Goal: Information Seeking & Learning: Learn about a topic

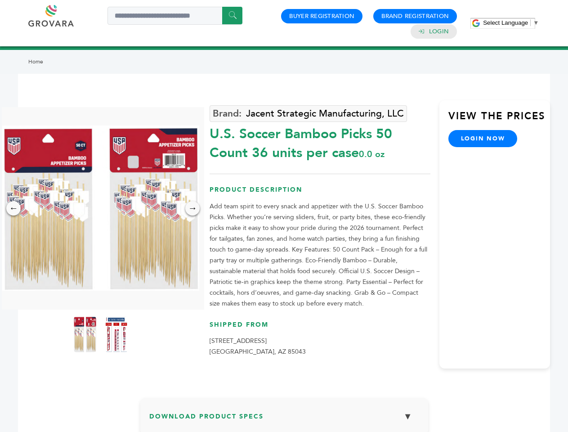
click at [511, 22] on span "Select Language" at bounding box center [505, 22] width 45 height 7
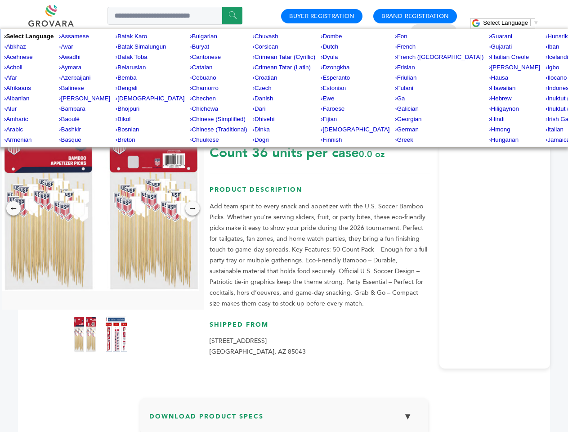
click at [101, 208] on img at bounding box center [100, 207] width 197 height 165
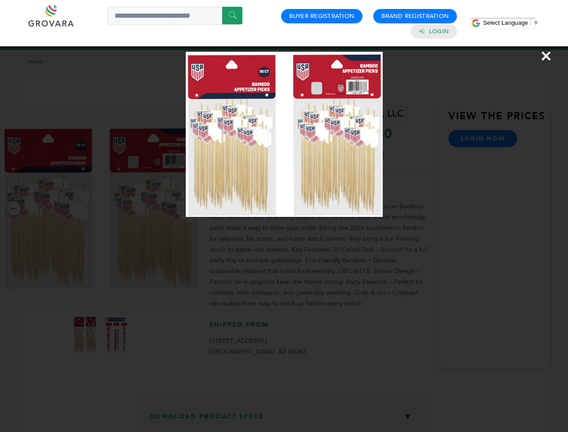
click at [13, 208] on div "×" at bounding box center [284, 216] width 568 height 432
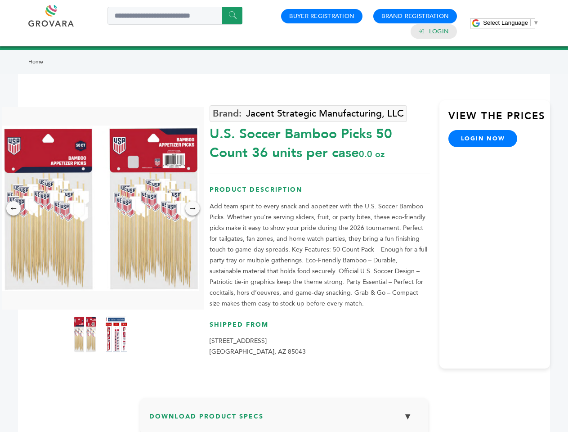
click at [193, 208] on div "→" at bounding box center [192, 208] width 14 height 14
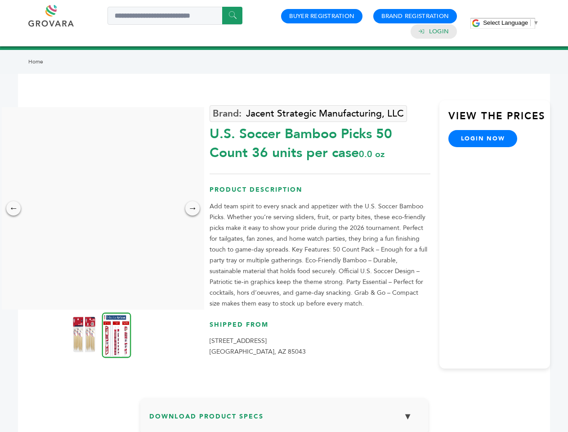
click at [85, 334] on img at bounding box center [84, 334] width 22 height 36
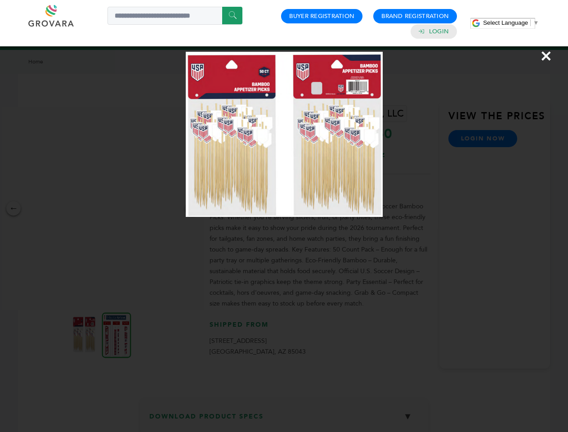
click at [117, 334] on div "×" at bounding box center [284, 216] width 568 height 432
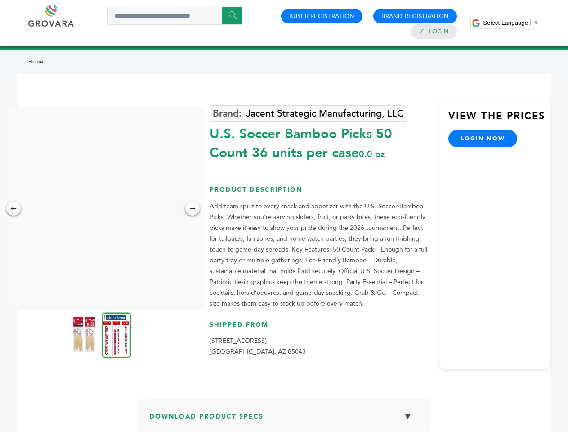
click at [284, 419] on h3 "Download Product Specs ▼" at bounding box center [284, 420] width 270 height 26
